Goal: Information Seeking & Learning: Learn about a topic

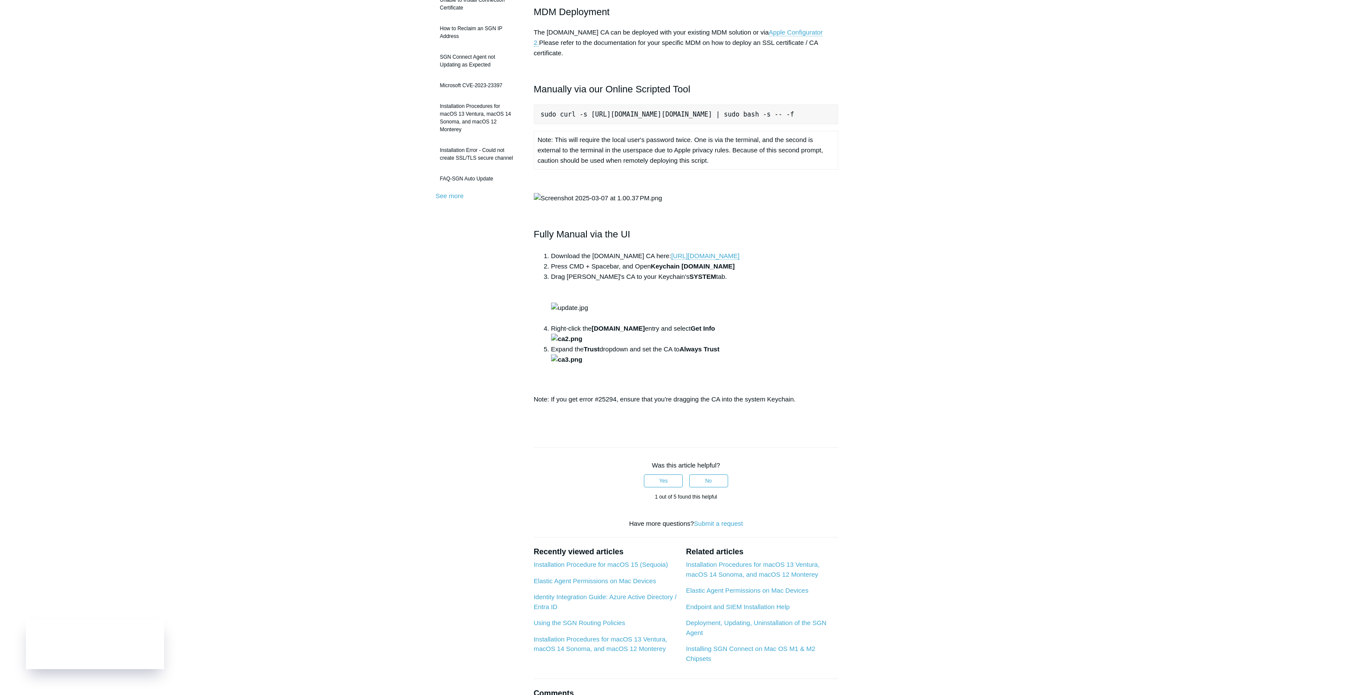
scroll to position [197, 0]
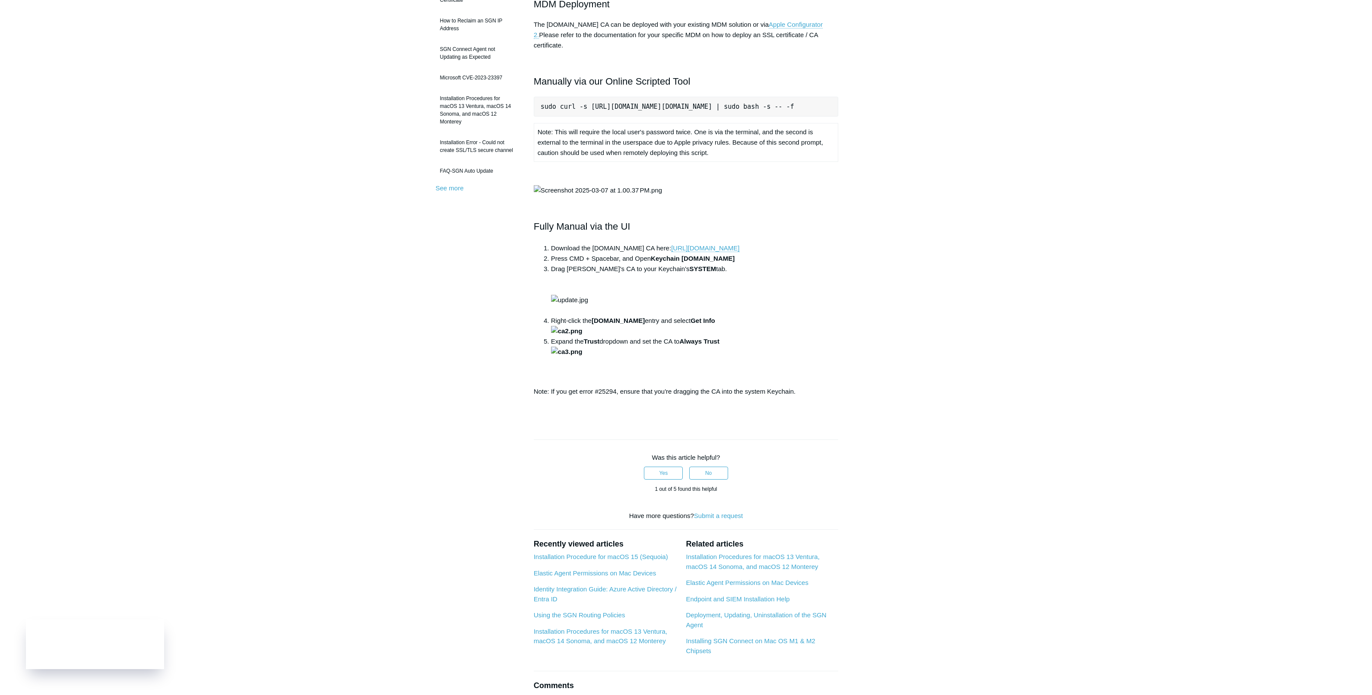
click at [646, 97] on pre "sudo curl -s [URL][DOMAIN_NAME][DOMAIN_NAME] | sudo bash -s -- -f" at bounding box center [686, 107] width 305 height 20
drag, startPoint x: 541, startPoint y: 96, endPoint x: 851, endPoint y: 94, distance: 309.7
click at [851, 94] on article "macOS SSL Inspection Certificate Follow Not yet followed by anyone macOS device…" at bounding box center [686, 305] width 331 height 846
copy pre "sudo curl -s [URL][DOMAIN_NAME][DOMAIN_NAME] | sudo bash -s -- -f"
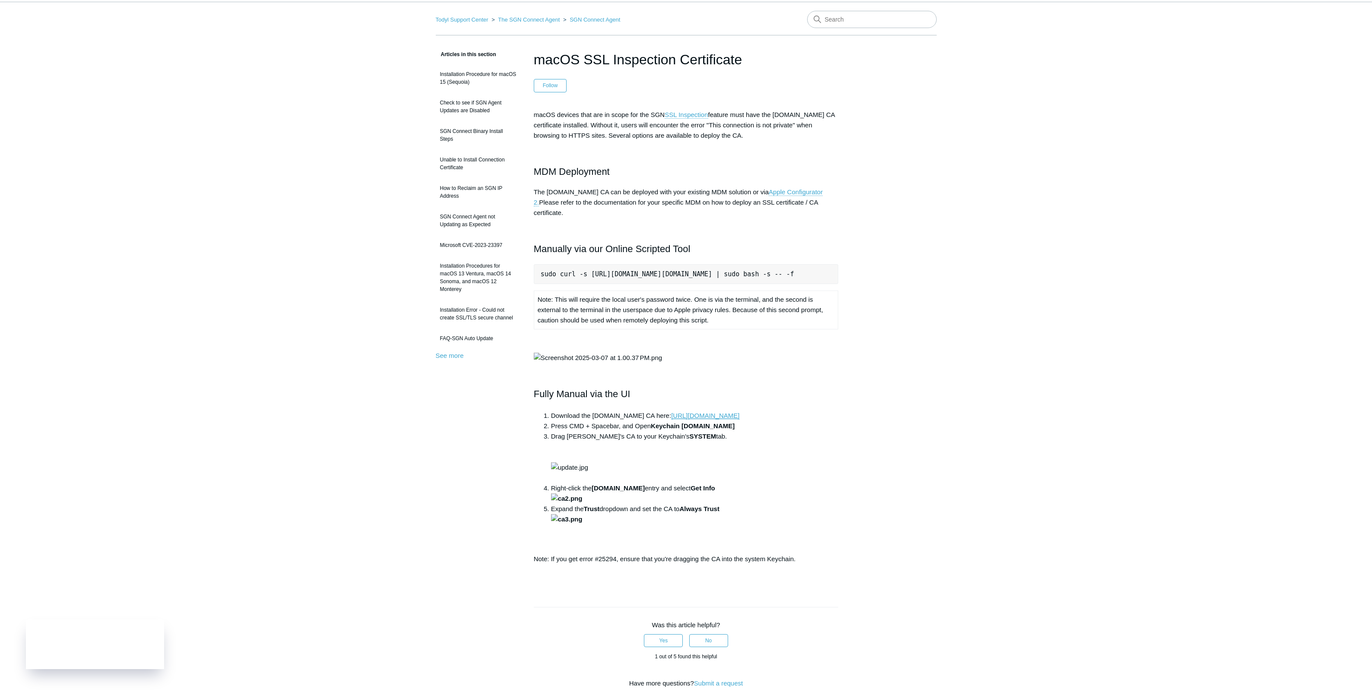
scroll to position [0, 0]
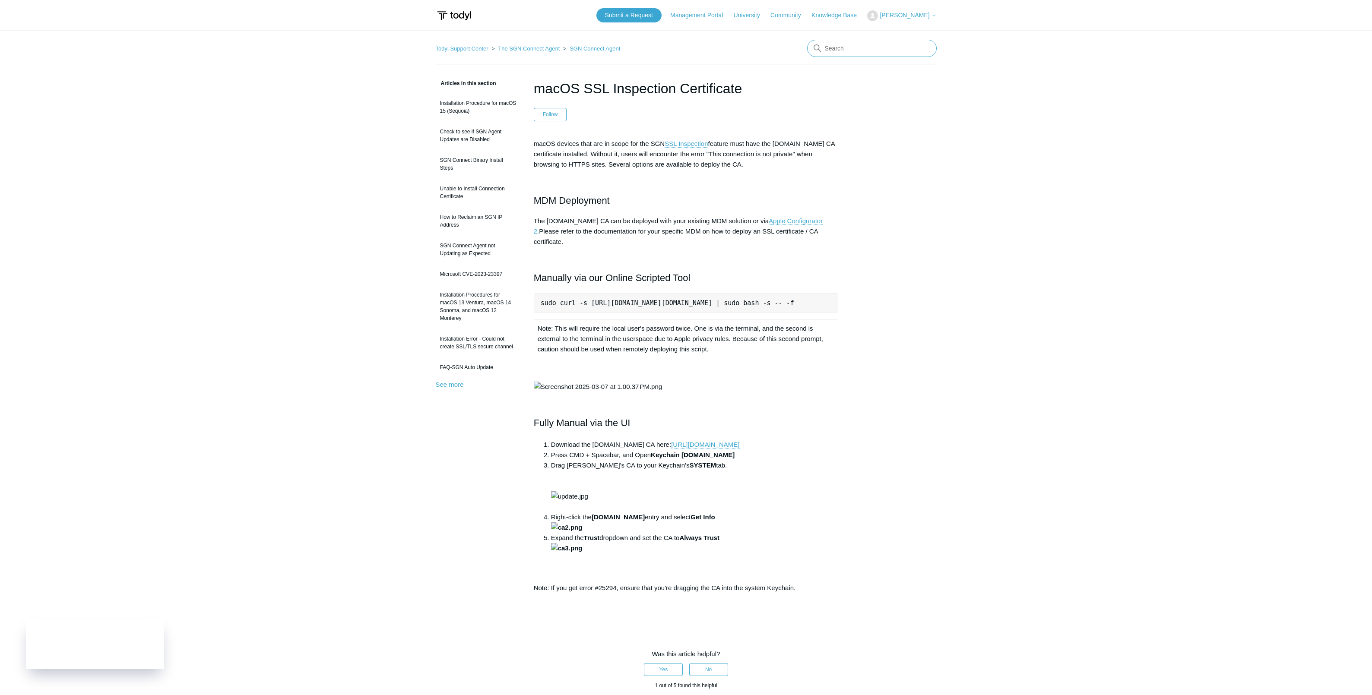
click at [853, 48] on input "Search" at bounding box center [872, 48] width 130 height 17
type input "collecting logs"
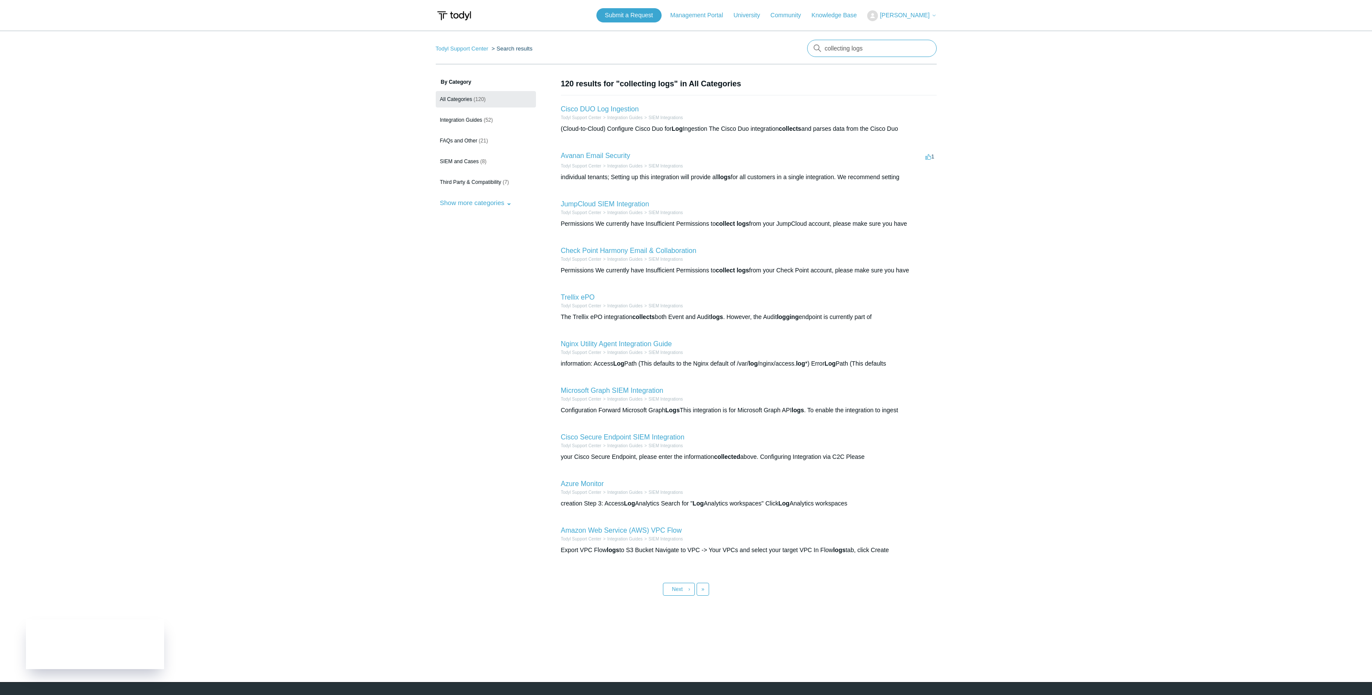
click at [837, 50] on input "collecting logs" at bounding box center [872, 48] width 130 height 17
drag, startPoint x: 846, startPoint y: 49, endPoint x: 763, endPoint y: 44, distance: 83.0
click at [763, 44] on nav "Todyl Support Center Search results There are no matching results in this help …" at bounding box center [686, 52] width 501 height 25
type input "logs"
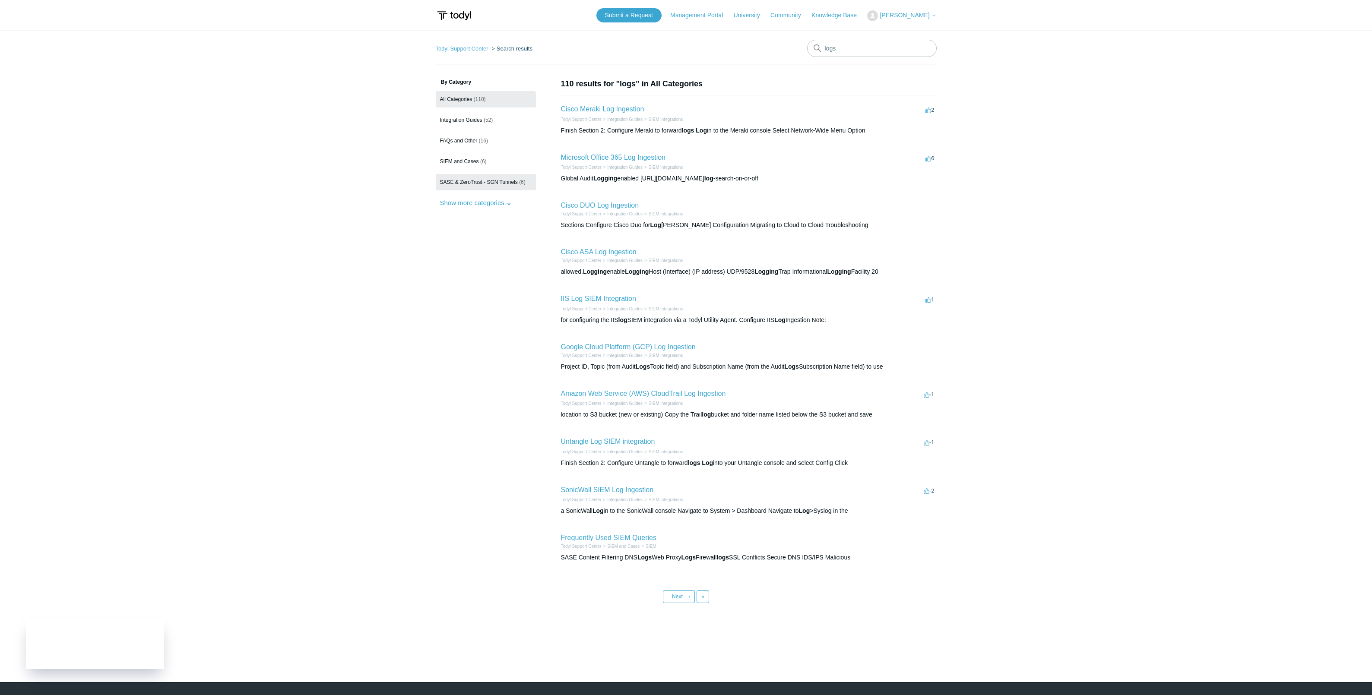
click at [473, 184] on span "SASE & ZeroTrust - SGN Tunnels" at bounding box center [479, 182] width 78 height 6
